Goal: Information Seeking & Learning: Learn about a topic

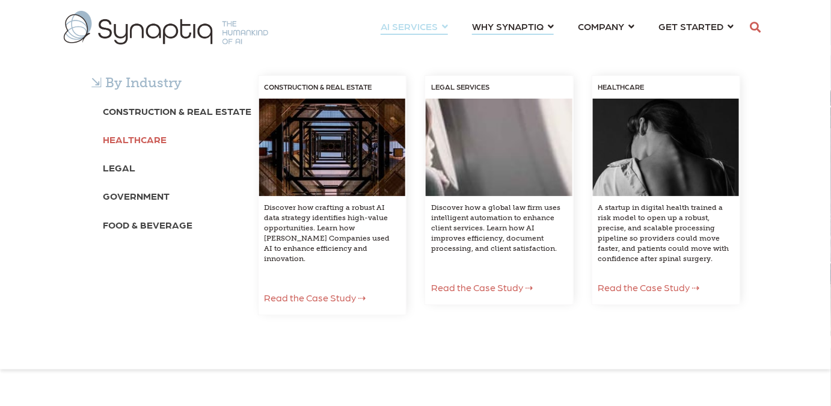
click at [156, 148] on link "Healthcare" at bounding box center [135, 139] width 64 height 22
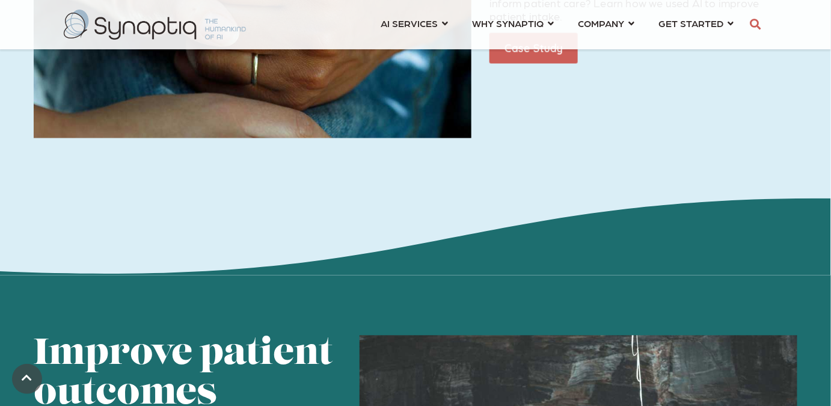
scroll to position [537, 0]
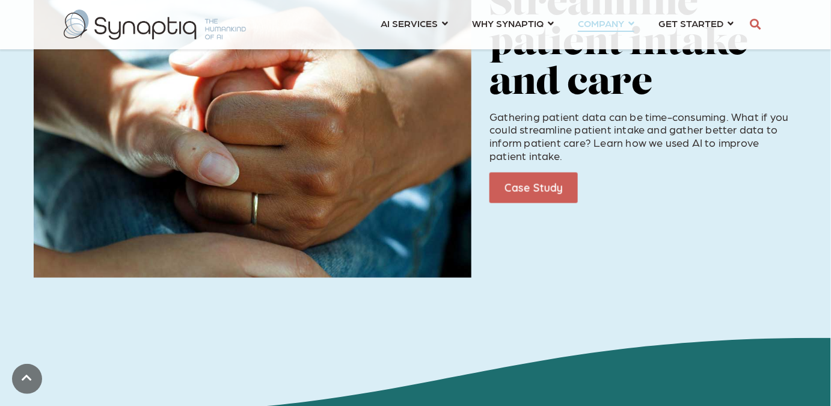
click at [627, 25] on link "COMPANY ⇲ Learn About Us Events Why We Exist How We Work How We Think Careers ⇲…" at bounding box center [606, 23] width 57 height 22
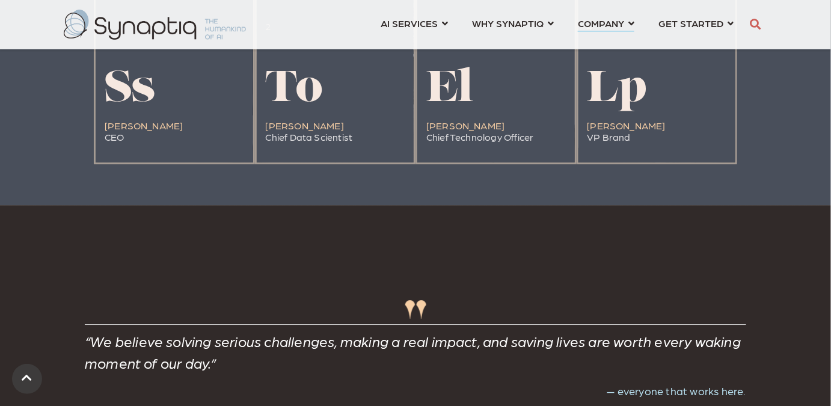
scroll to position [2636, 0]
